Goal: Task Accomplishment & Management: Manage account settings

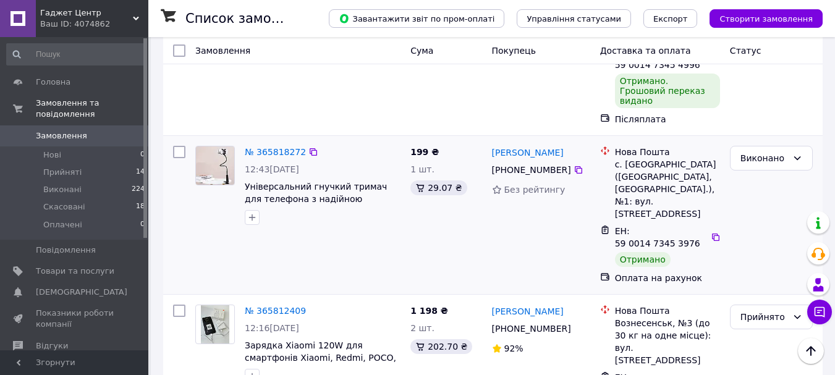
scroll to position [804, 0]
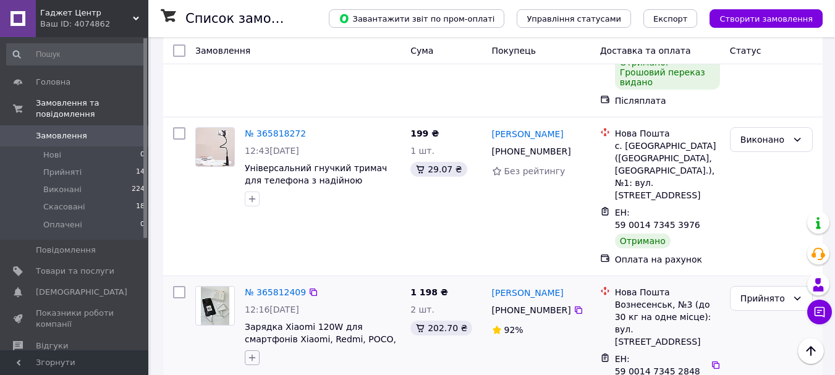
click at [251, 355] on icon "button" at bounding box center [252, 358] width 7 height 7
click at [420, 281] on div "1 198 ₴ 2 шт. 202.70 ₴" at bounding box center [446, 349] width 81 height 136
click at [281, 287] on link "№ 365812409" at bounding box center [275, 292] width 61 height 10
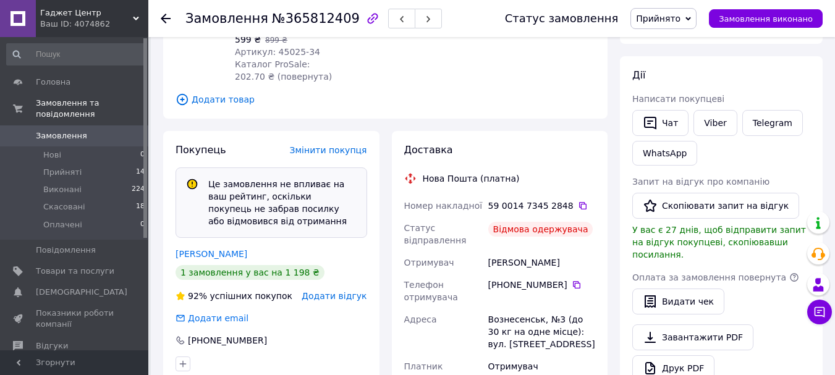
scroll to position [247, 0]
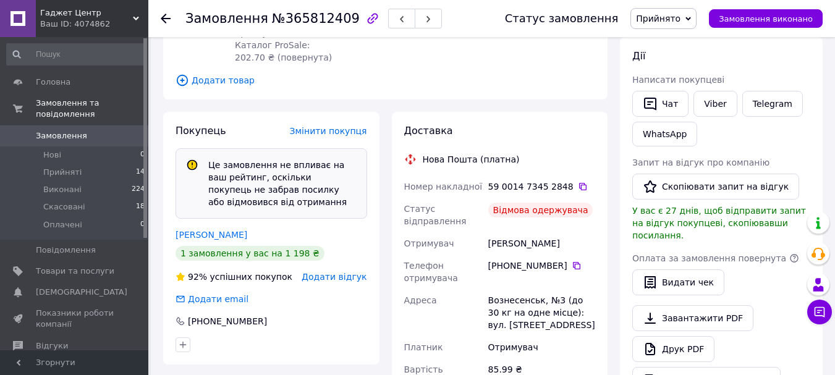
click at [166, 19] on use at bounding box center [166, 19] width 10 height 10
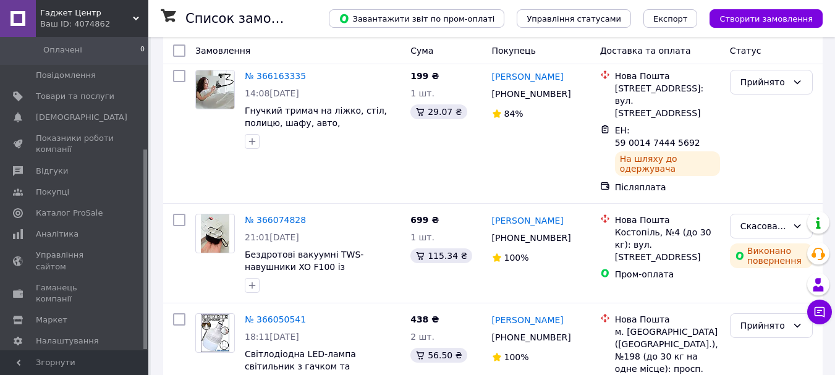
scroll to position [124, 0]
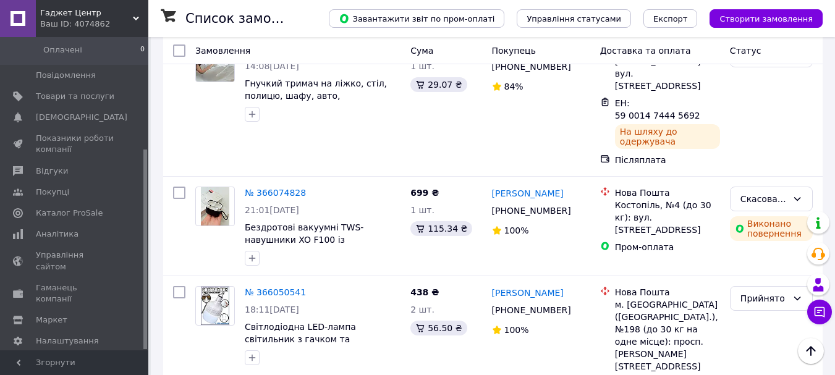
click at [74, 357] on span "[PERSON_NAME] та рахунки Prom мікс 1 000" at bounding box center [75, 374] width 79 height 34
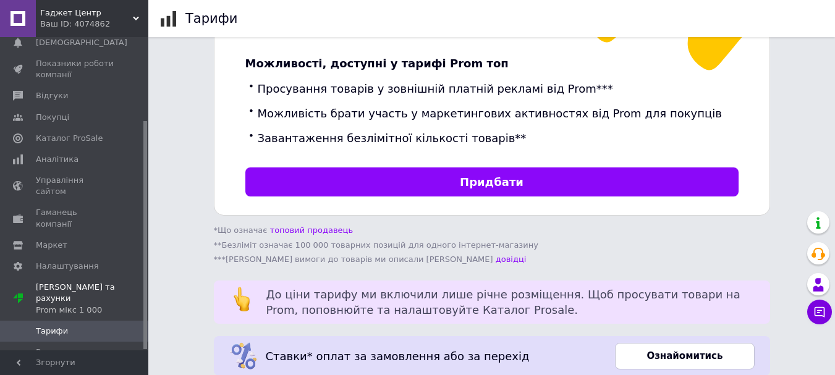
scroll to position [506, 0]
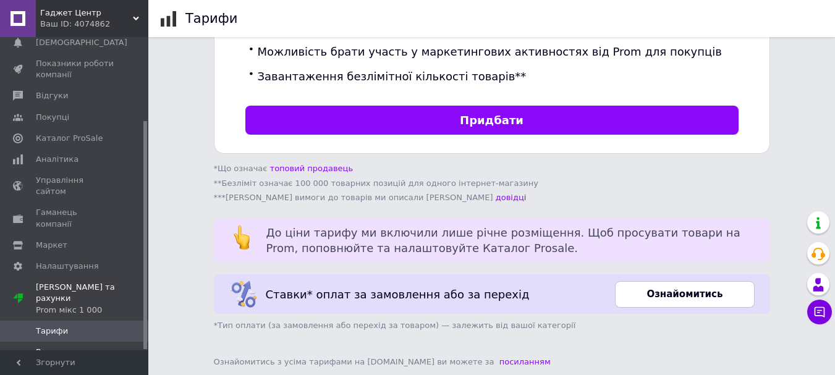
click at [62, 347] on span "Рахунки" at bounding box center [53, 352] width 35 height 11
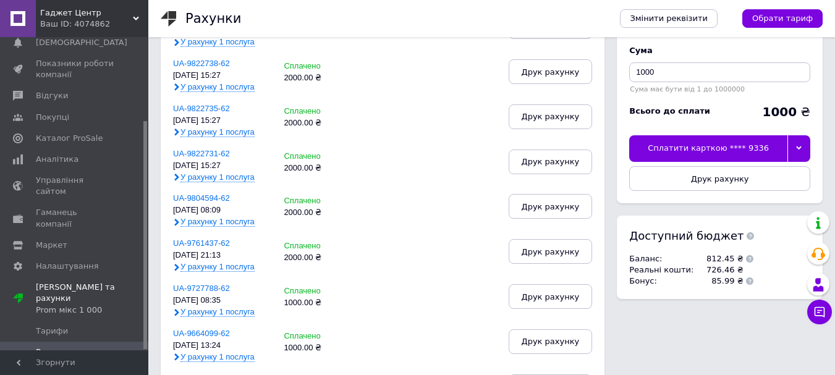
scroll to position [124, 0]
